Goal: Information Seeking & Learning: Learn about a topic

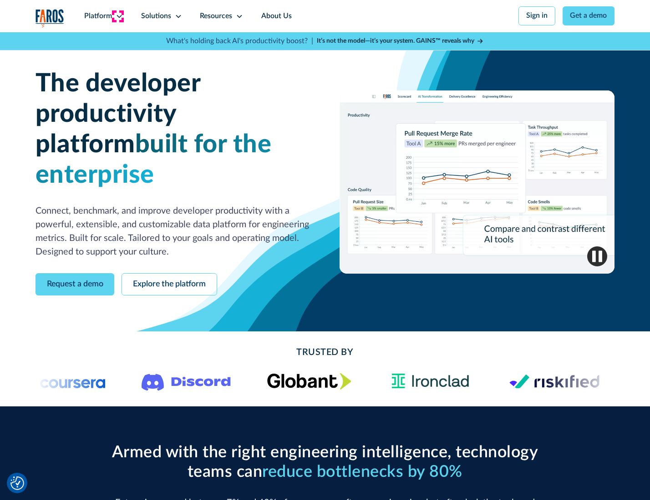
click at [118, 16] on icon at bounding box center [119, 16] width 7 height 7
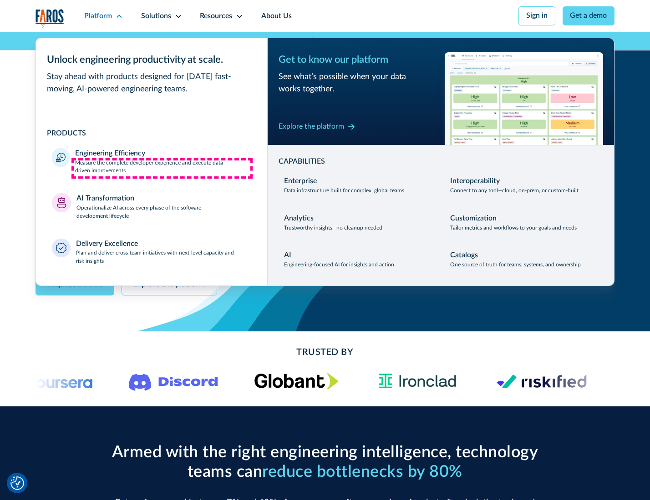
click at [162, 168] on p "Measure the complete developer experience and execute data-driven improvements" at bounding box center [163, 167] width 176 height 16
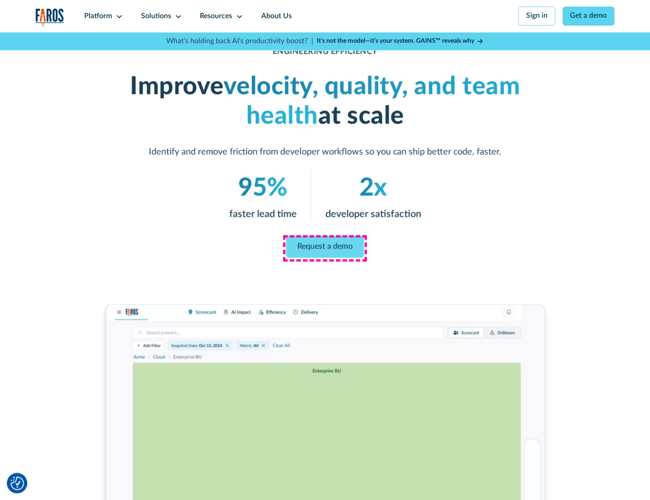
click at [324, 248] on link "Request a demo" at bounding box center [325, 247] width 78 height 22
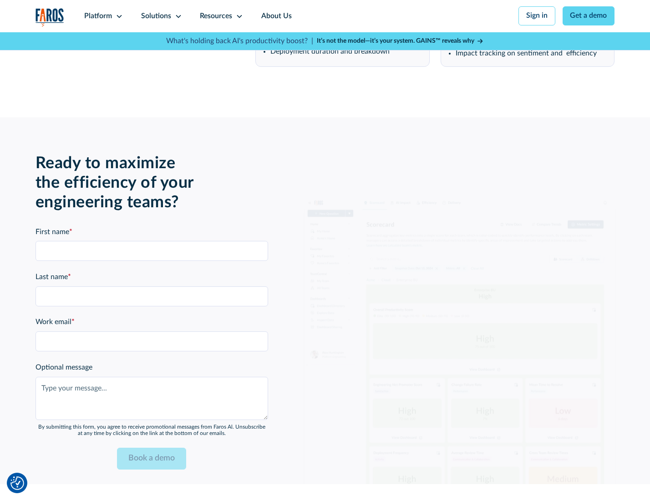
scroll to position [1980, 0]
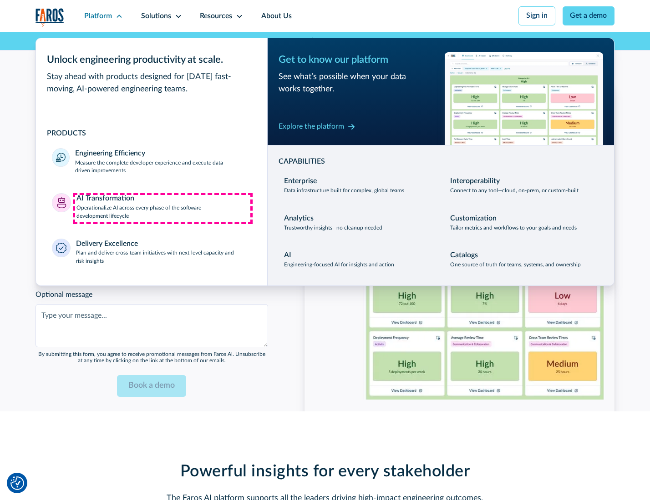
click at [162, 208] on p "Operationalize AI across every phase of the software development lifecycle" at bounding box center [163, 212] width 175 height 16
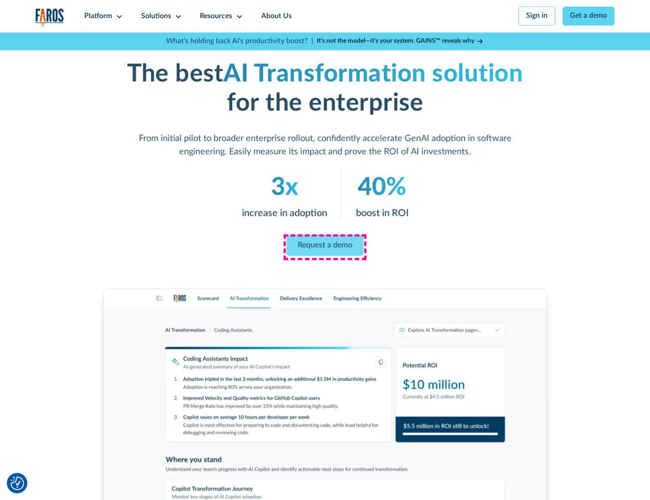
click at [324, 247] on link "Request a demo" at bounding box center [325, 245] width 77 height 21
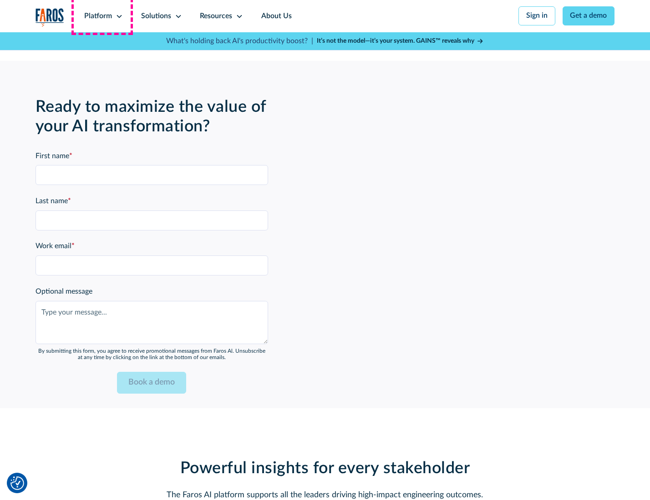
click at [102, 16] on div "Platform" at bounding box center [98, 16] width 28 height 11
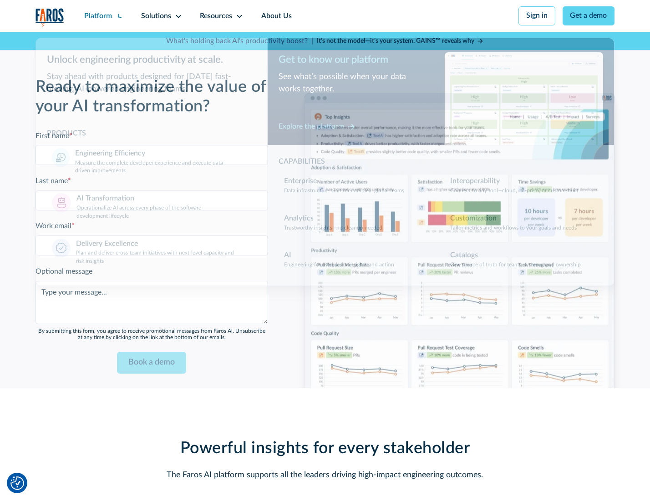
scroll to position [2200, 0]
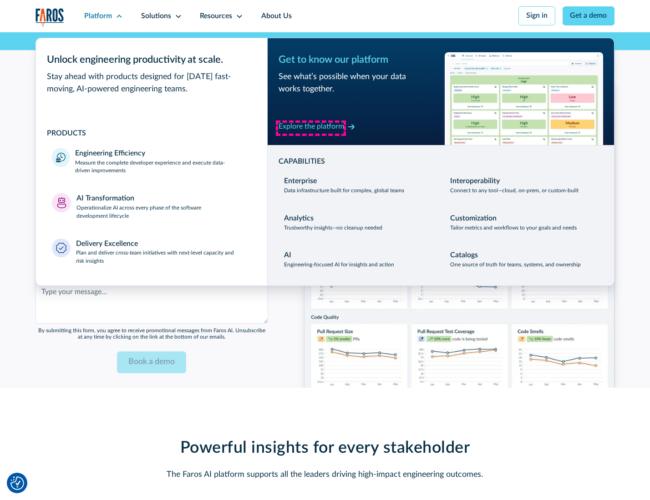
click at [311, 128] on div "Explore the platform" at bounding box center [311, 126] width 66 height 11
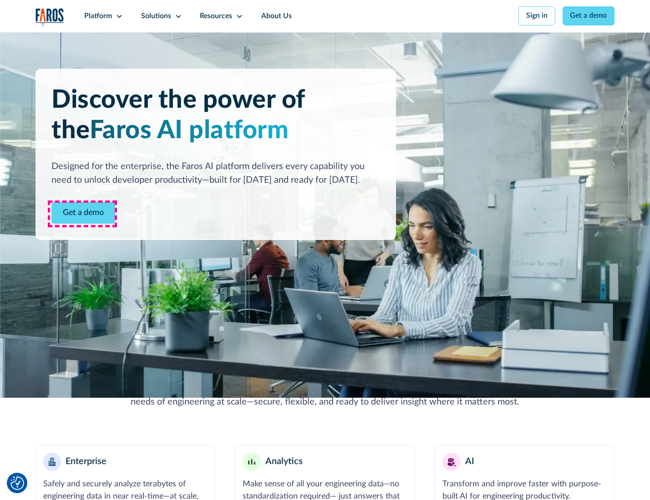
click at [82, 214] on link "Get a demo" at bounding box center [83, 213] width 64 height 22
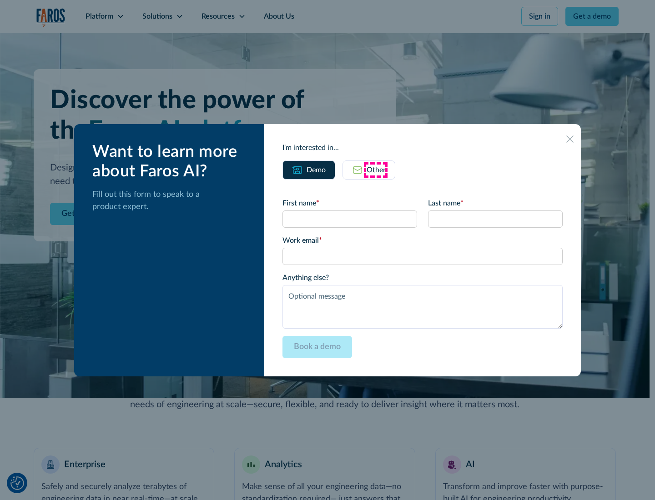
click at [376, 170] on div "Other" at bounding box center [376, 170] width 19 height 11
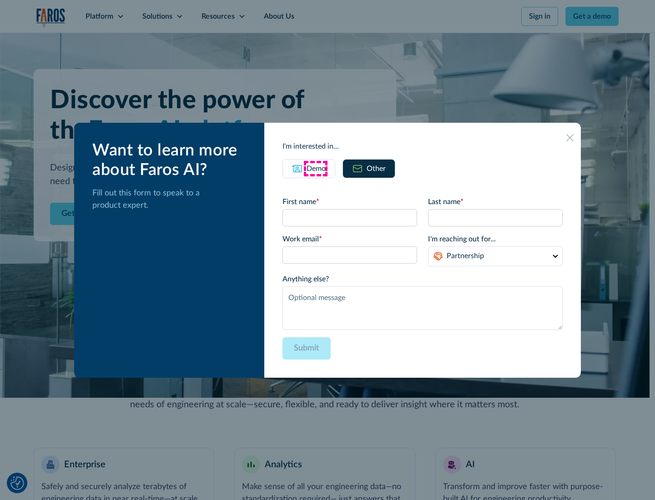
click at [315, 168] on div "Demo" at bounding box center [316, 168] width 19 height 11
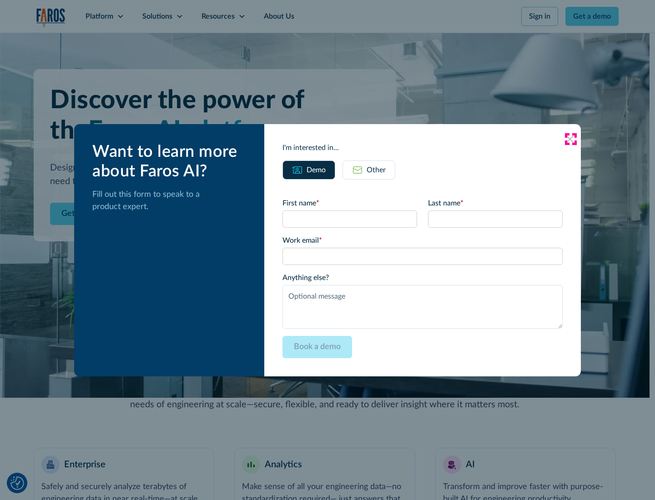
click at [570, 139] on icon at bounding box center [569, 139] width 7 height 7
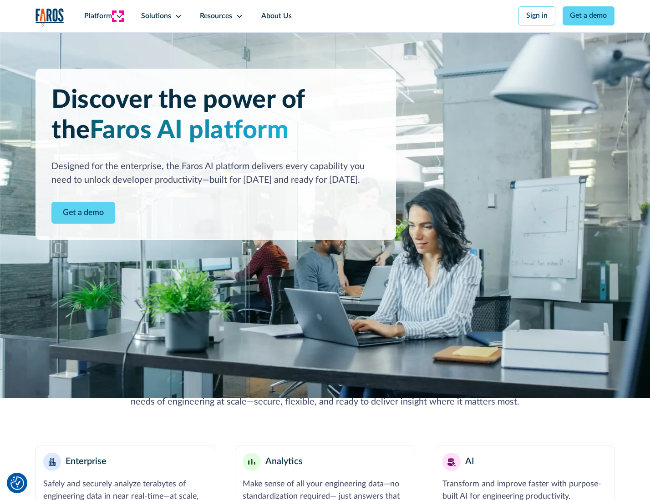
click at [118, 16] on icon at bounding box center [119, 16] width 7 height 7
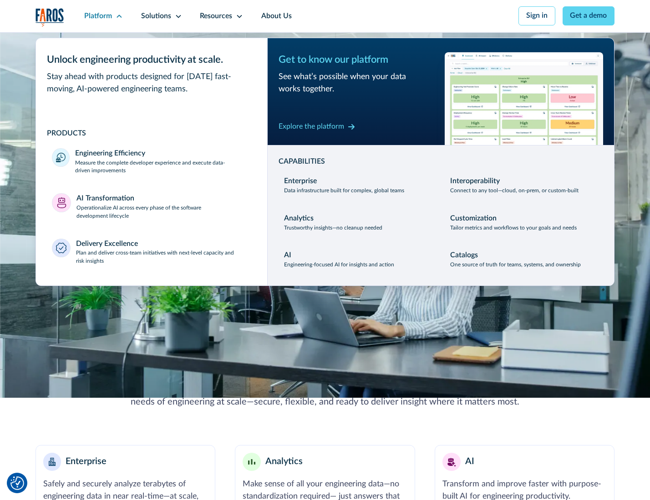
click at [162, 259] on p "Plan and deliver cross-team initiatives with next-level capacity and risk insig…" at bounding box center [163, 257] width 175 height 16
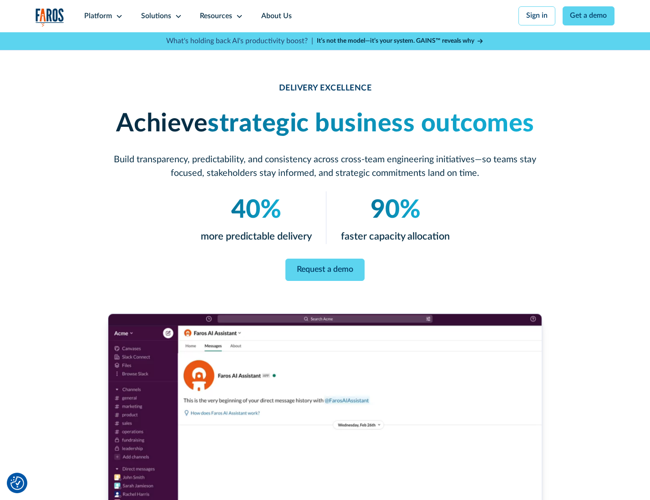
click at [177, 16] on icon at bounding box center [178, 16] width 7 height 7
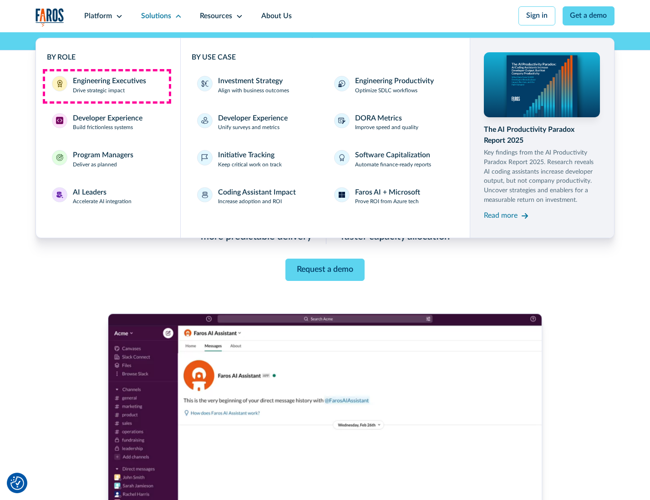
click at [106, 86] on div "Engineering Executives" at bounding box center [109, 81] width 73 height 11
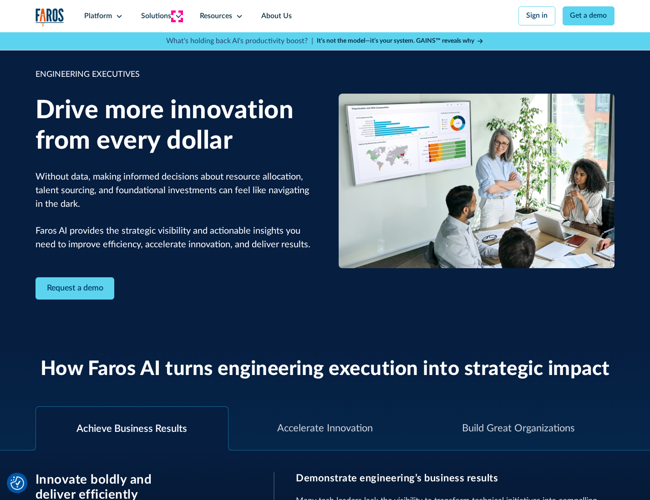
click at [177, 16] on icon at bounding box center [178, 16] width 7 height 7
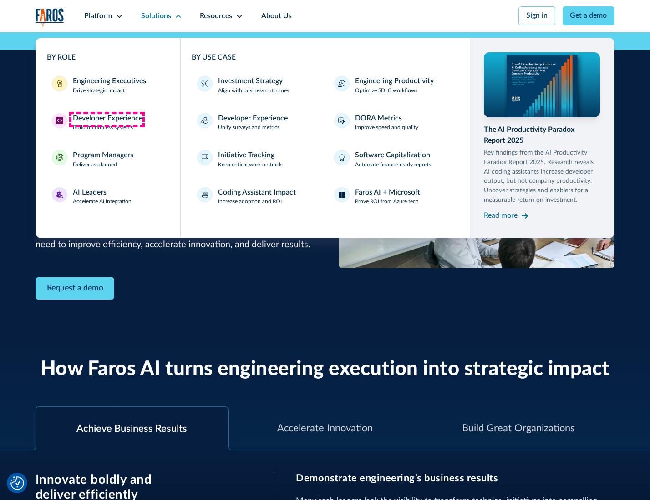
click at [106, 119] on div "Developer Experience" at bounding box center [108, 118] width 70 height 11
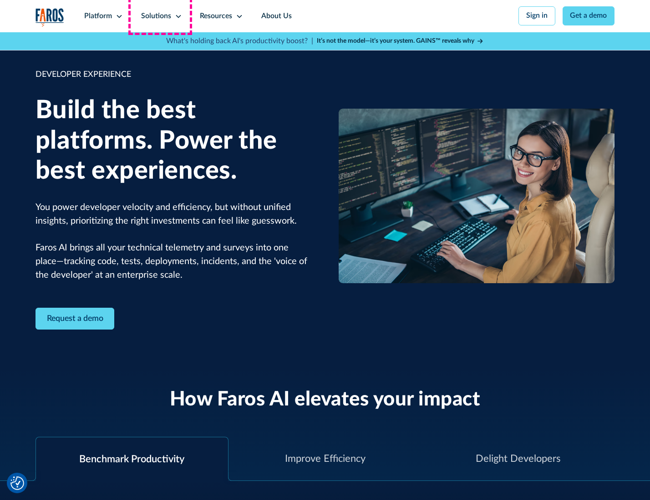
click at [160, 16] on div "Solutions" at bounding box center [156, 16] width 30 height 11
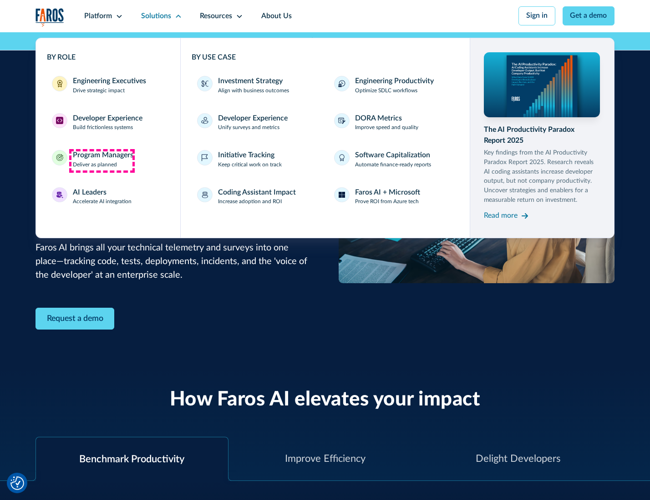
click at [101, 161] on div "Program Managers" at bounding box center [103, 155] width 61 height 11
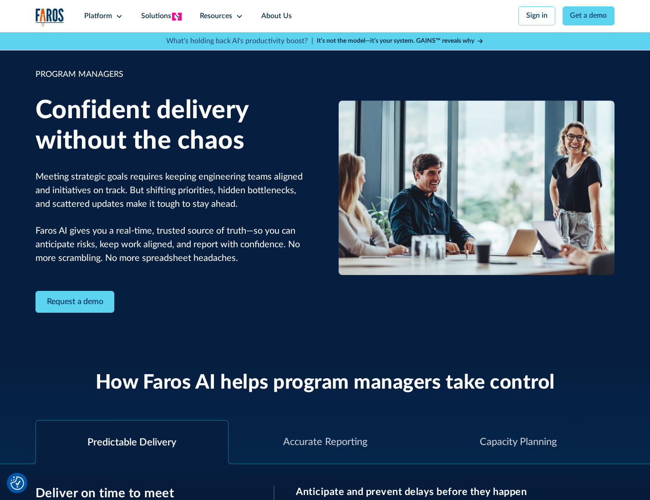
click at [177, 16] on icon at bounding box center [178, 16] width 7 height 7
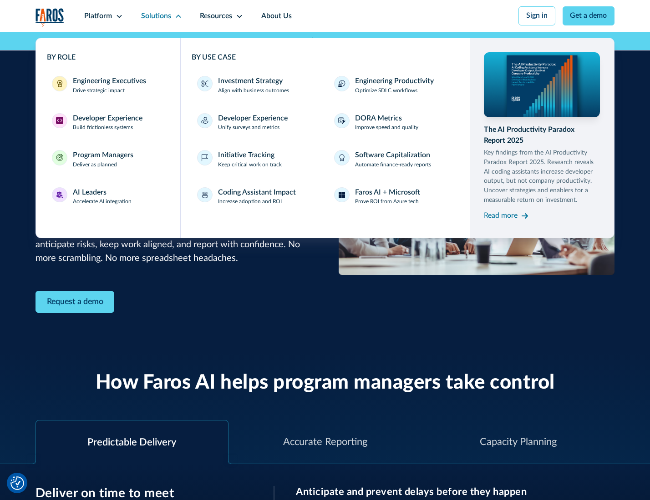
click at [101, 198] on div "AI Leaders" at bounding box center [90, 192] width 34 height 11
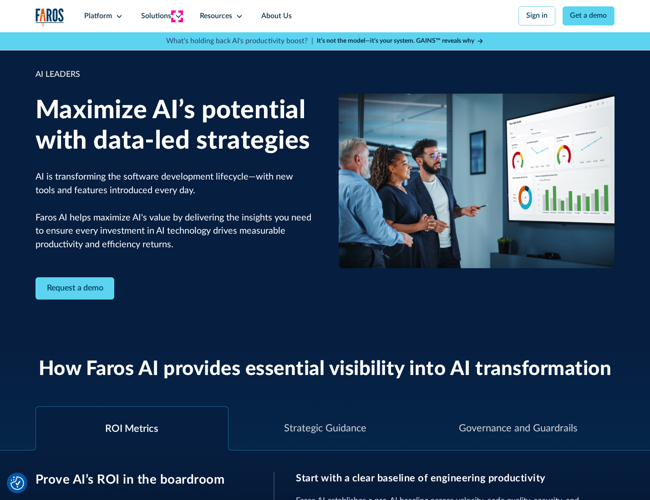
click at [177, 16] on icon at bounding box center [178, 16] width 7 height 7
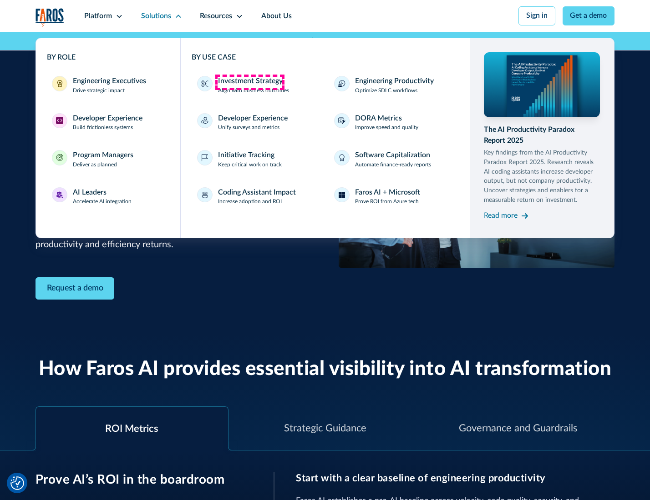
click at [249, 82] on div "Investment Strategy" at bounding box center [250, 81] width 65 height 11
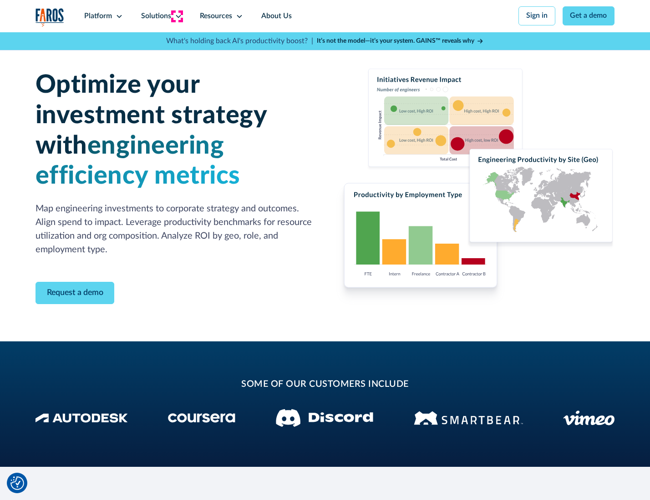
click at [177, 16] on icon at bounding box center [178, 16] width 7 height 7
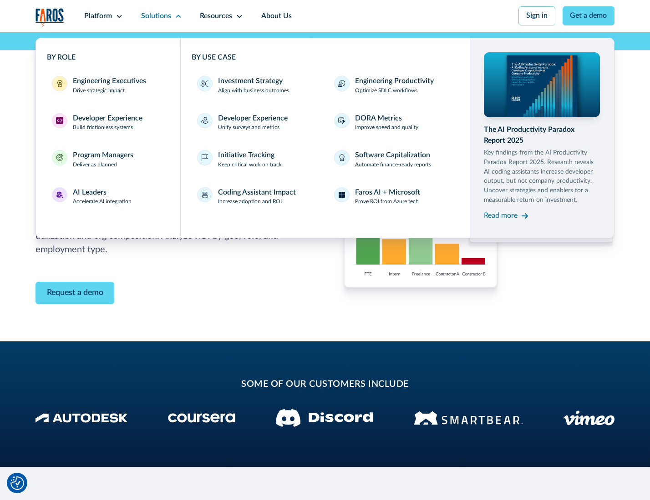
click at [387, 203] on p "Prove ROI from Azure tech" at bounding box center [387, 202] width 64 height 8
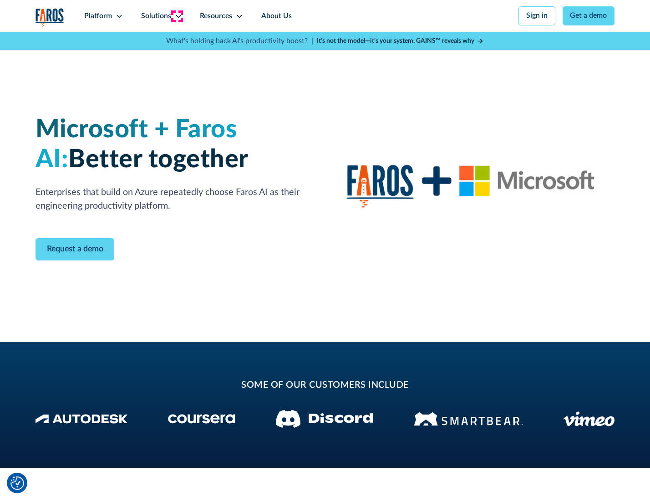
click at [177, 16] on icon at bounding box center [178, 16] width 7 height 7
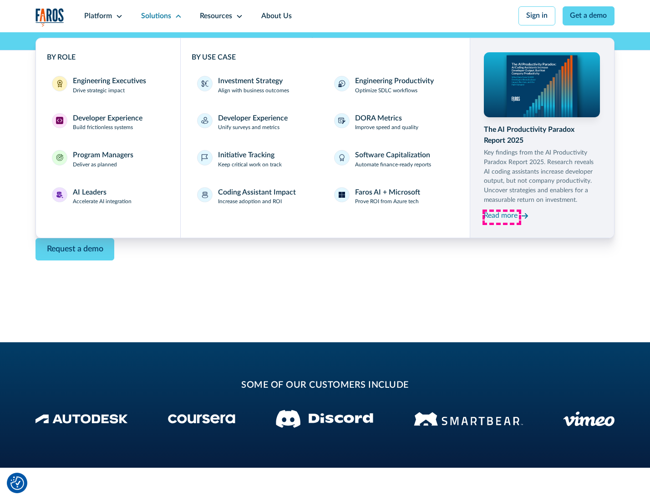
click at [501, 217] on div "Read more" at bounding box center [501, 216] width 34 height 11
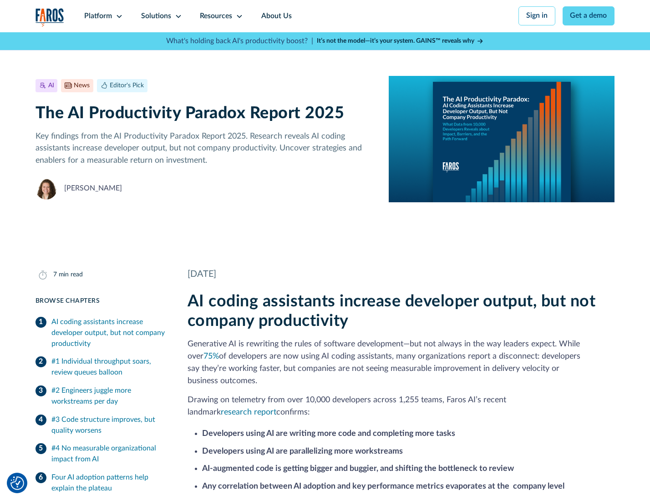
click at [238, 16] on icon at bounding box center [239, 16] width 7 height 7
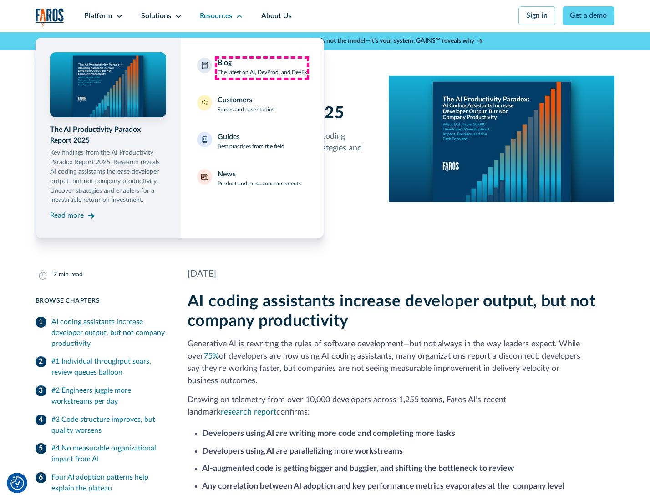
click at [262, 68] on div "Blog The latest on AI, DevProd, and DevEx" at bounding box center [262, 67] width 90 height 19
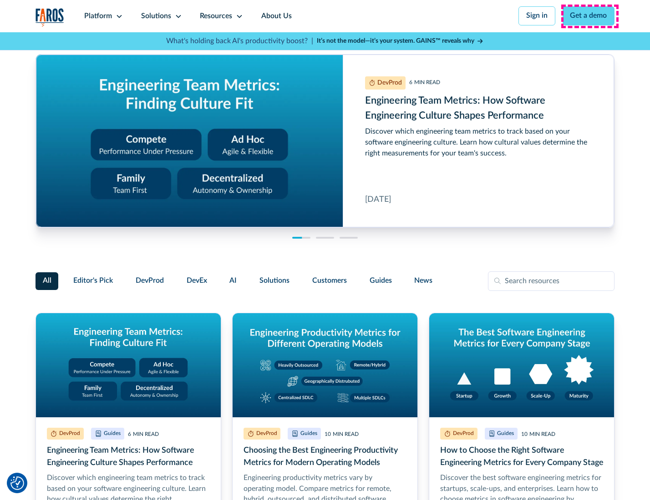
click at [589, 16] on link "Get a demo" at bounding box center [588, 15] width 52 height 19
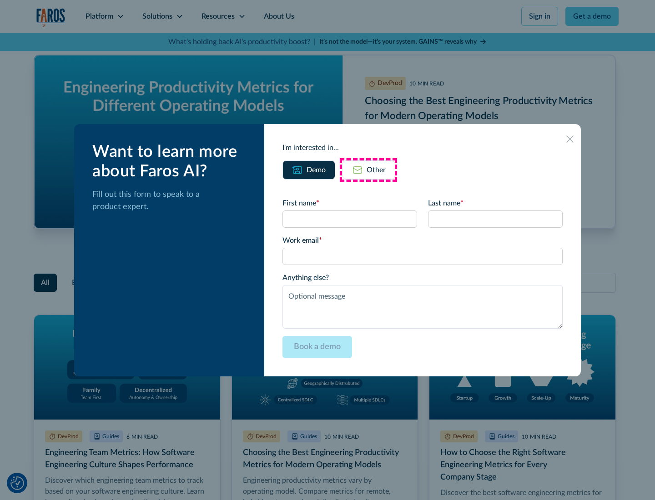
click at [368, 170] on div "Other" at bounding box center [376, 170] width 19 height 11
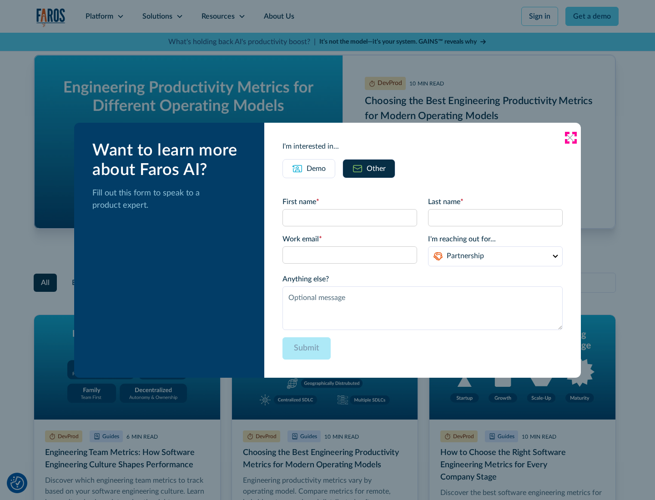
click at [570, 137] on icon at bounding box center [569, 137] width 7 height 7
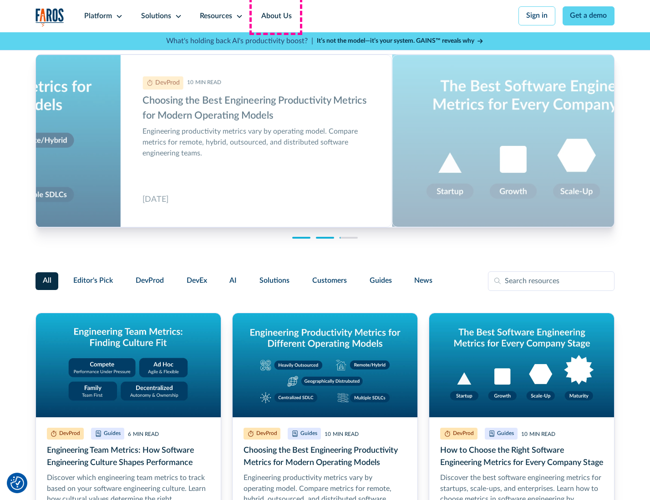
click at [275, 16] on link "About Us" at bounding box center [276, 16] width 49 height 32
